Goal: Information Seeking & Learning: Learn about a topic

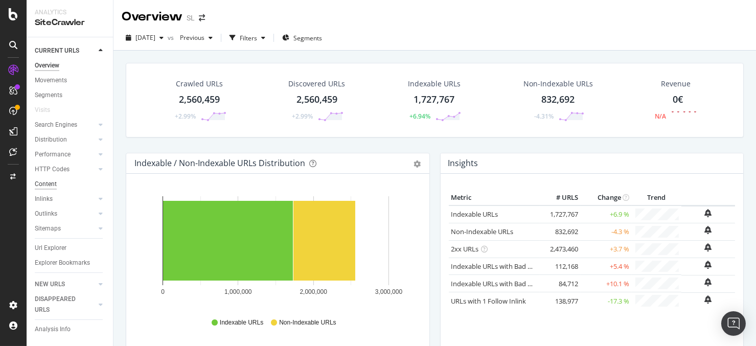
click at [50, 186] on div "Content" at bounding box center [46, 184] width 22 height 11
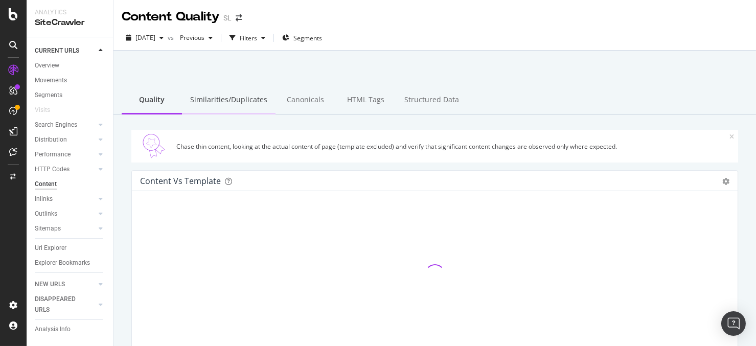
click at [231, 103] on div "Similarities/Duplicates" at bounding box center [229, 100] width 94 height 28
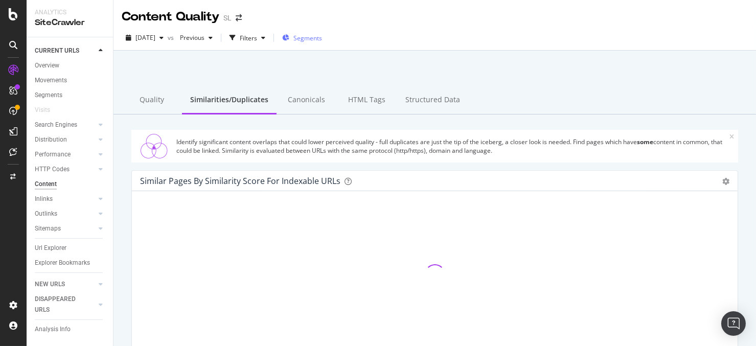
click at [322, 40] on span "Segments" at bounding box center [307, 38] width 29 height 9
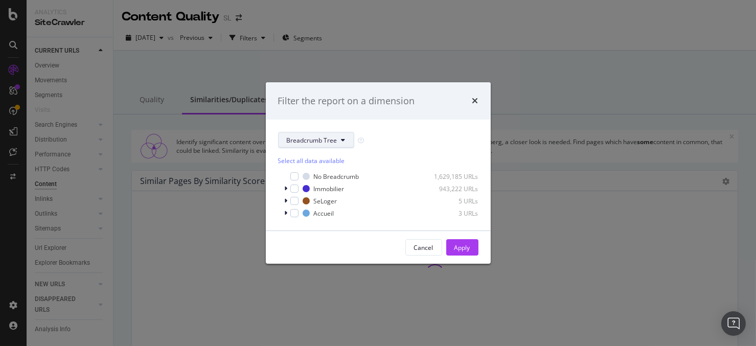
click at [313, 136] on span "Breadcrumb Tree" at bounding box center [312, 140] width 51 height 9
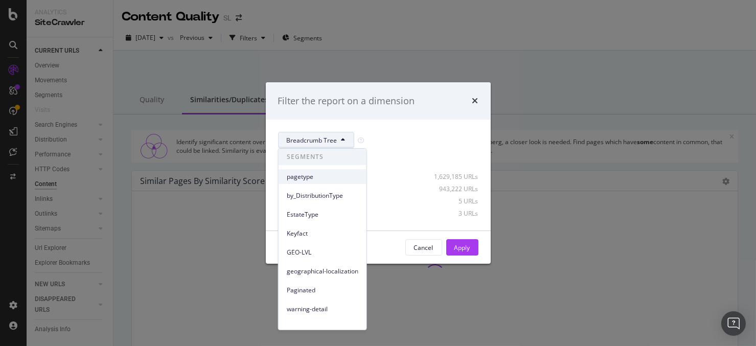
click at [313, 173] on span "pagetype" at bounding box center [323, 176] width 72 height 9
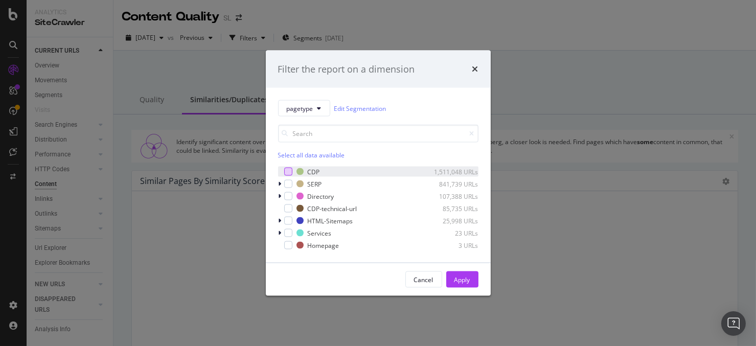
click at [289, 171] on div "modal" at bounding box center [288, 172] width 8 height 8
click at [459, 278] on div "Apply" at bounding box center [462, 279] width 16 height 9
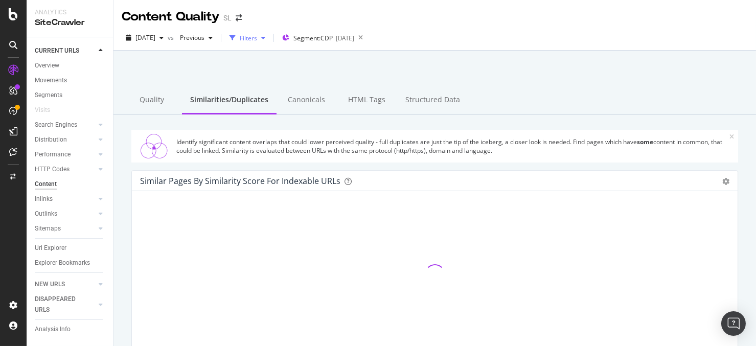
click at [257, 35] on div "Filters" at bounding box center [248, 38] width 17 height 9
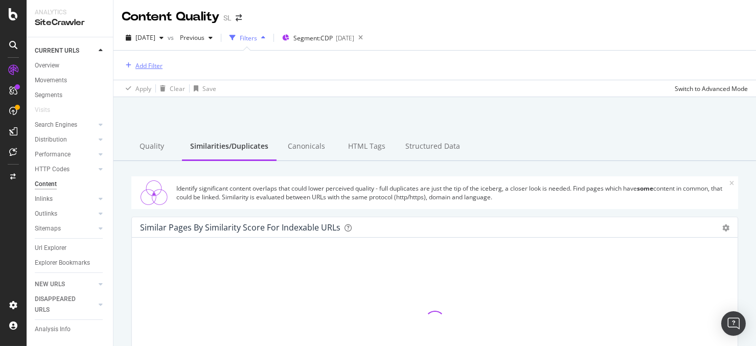
click at [157, 66] on div "Add Filter" at bounding box center [148, 65] width 27 height 9
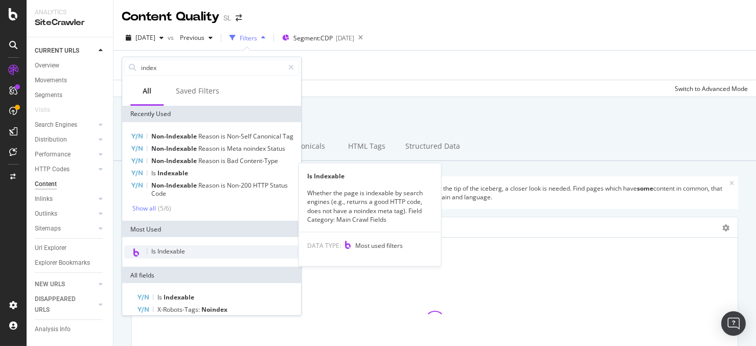
type input "index"
click at [214, 259] on div "Is Indexable" at bounding box center [211, 251] width 175 height 13
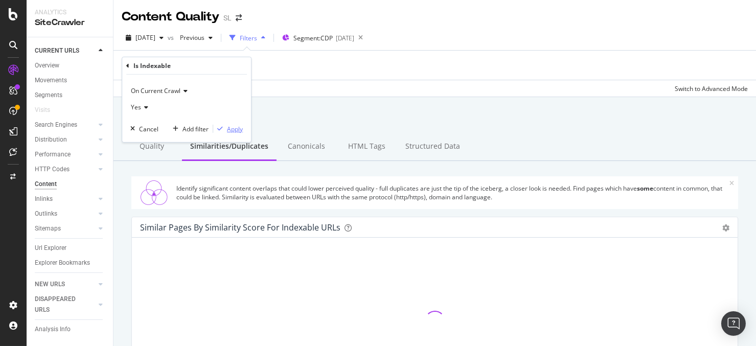
click at [232, 125] on div "Apply" at bounding box center [235, 128] width 16 height 9
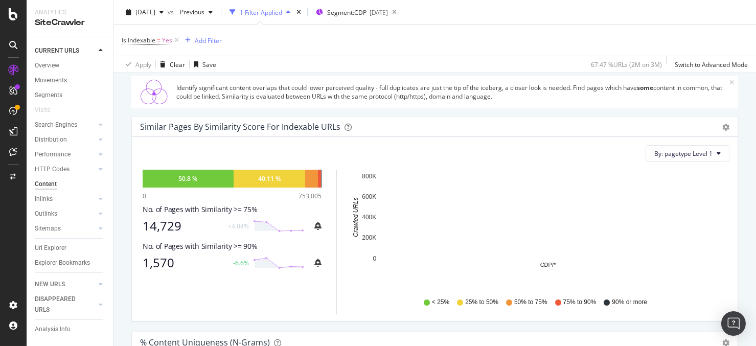
scroll to position [139, 0]
